Goal: Task Accomplishment & Management: Use online tool/utility

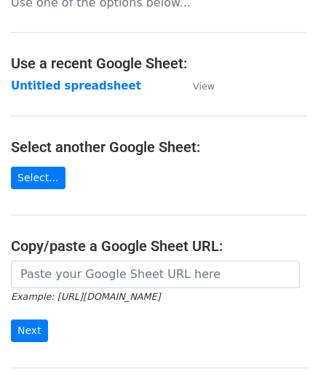
scroll to position [73, 0]
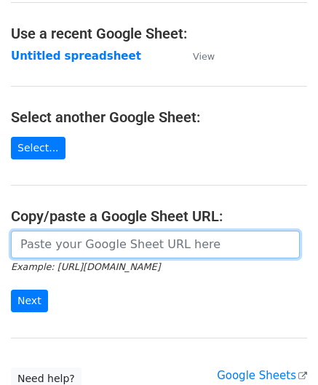
click at [80, 244] on input "url" at bounding box center [155, 245] width 289 height 28
paste input "https://docs.google.com/spreadsheets/d/1SFGF7laVz3hawhk58xy-m7Qv7bHS3qqHppN91_o…"
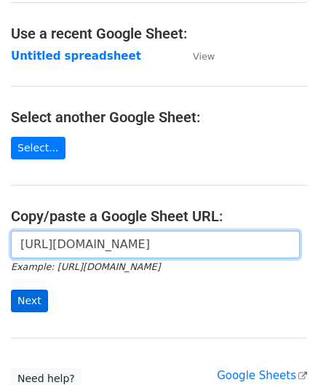
type input "https://docs.google.com/spreadsheets/d/1SFGF7laVz3hawhk58xy-m7Qv7bHS3qqHppN91_o…"
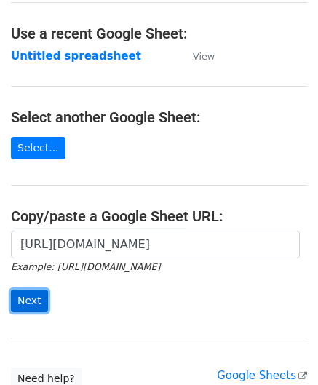
click at [23, 292] on input "Next" at bounding box center [29, 301] width 37 height 23
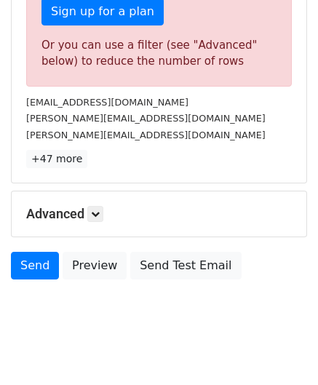
scroll to position [491, 0]
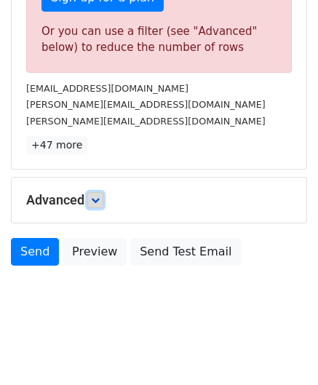
click at [99, 196] on icon at bounding box center [95, 200] width 9 height 9
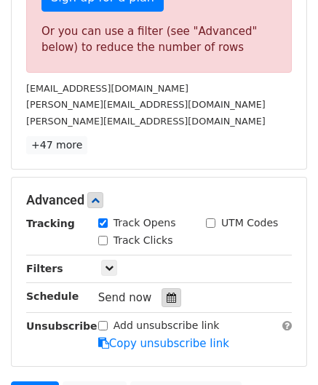
click at [168, 293] on icon at bounding box center [171, 298] width 9 height 10
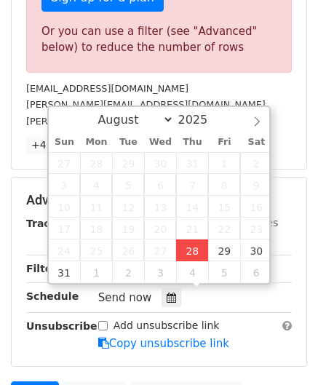
type input "[DATE] 12:00"
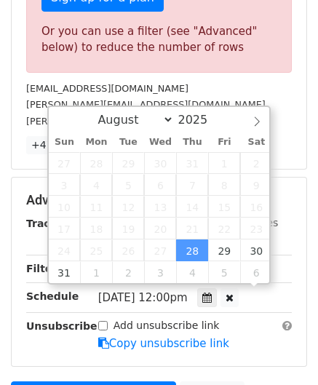
scroll to position [0, 0]
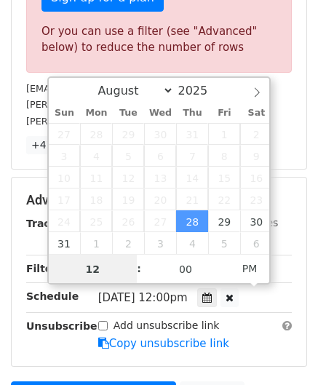
paste input "8"
type input "8"
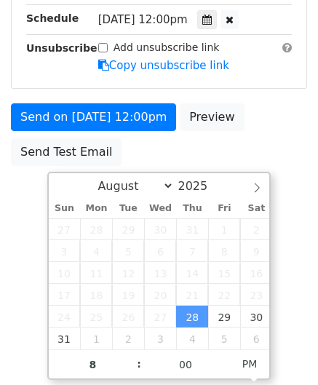
type input "[DATE] 20:00"
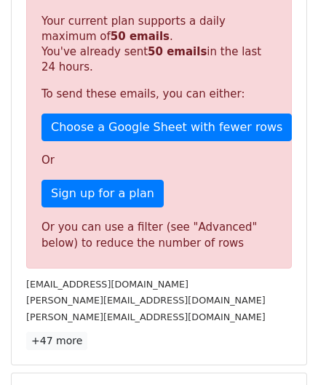
scroll to position [667, 0]
